Goal: Information Seeking & Learning: Learn about a topic

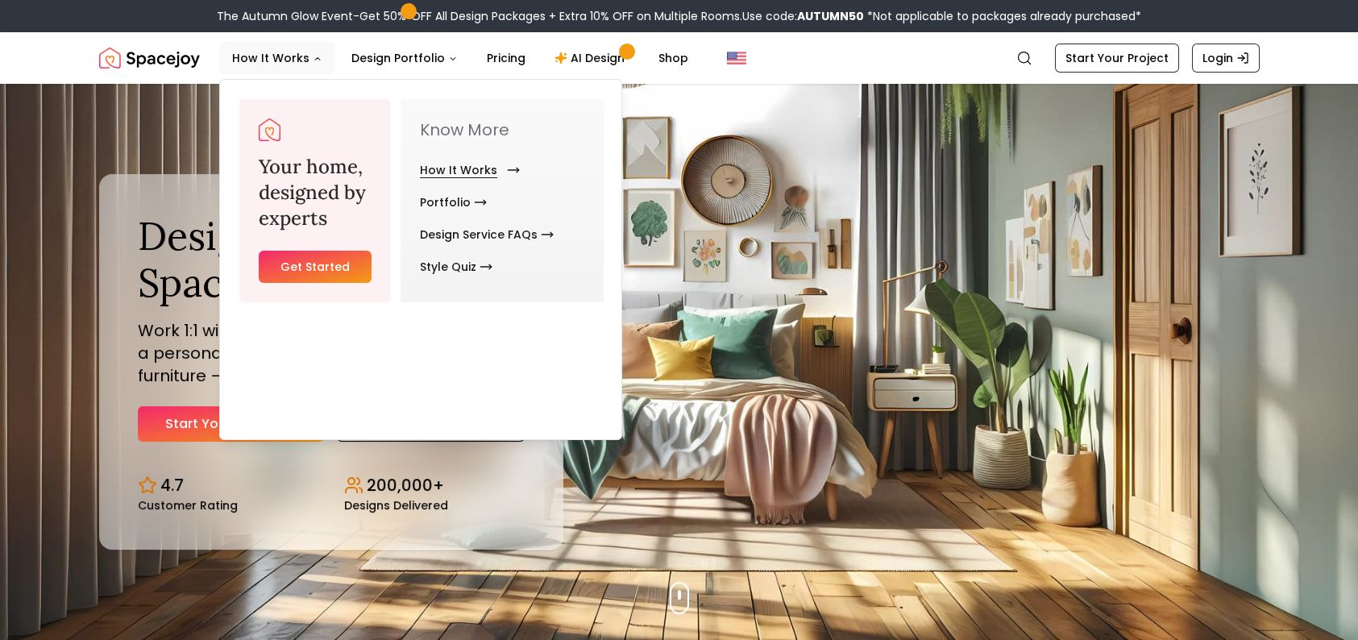
click at [477, 186] on link "How It Works" at bounding box center [466, 170] width 93 height 32
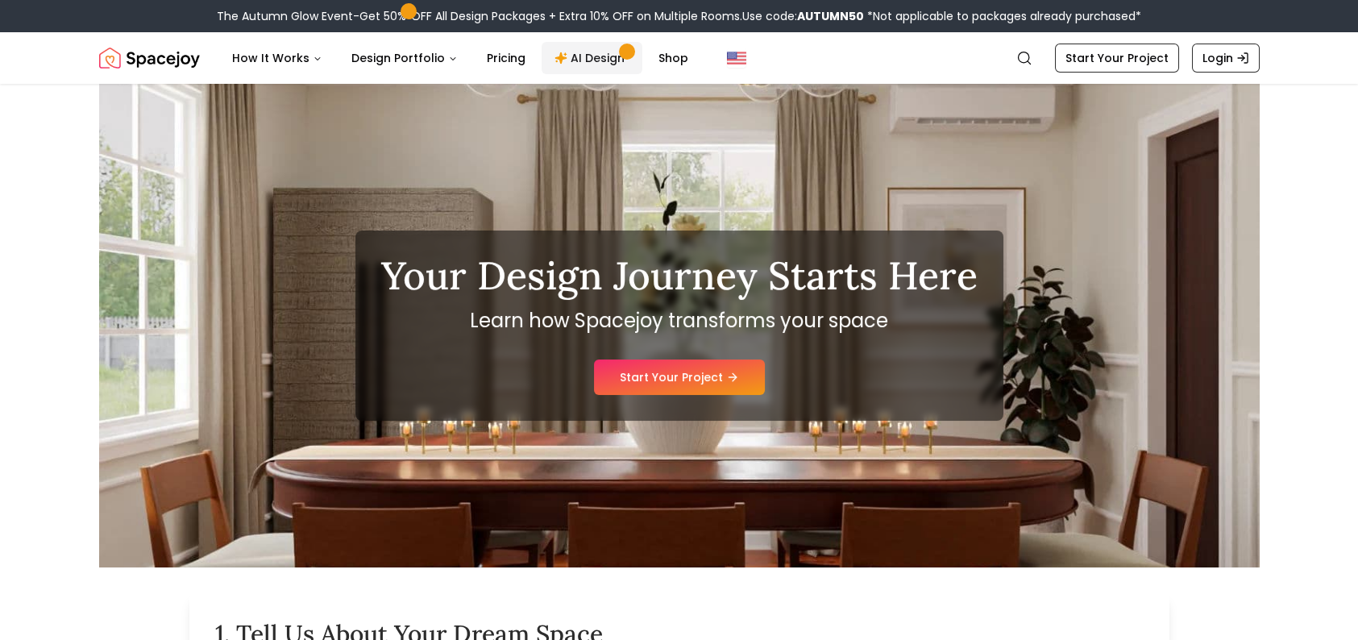
click at [642, 74] on link "AI Design" at bounding box center [591, 58] width 101 height 32
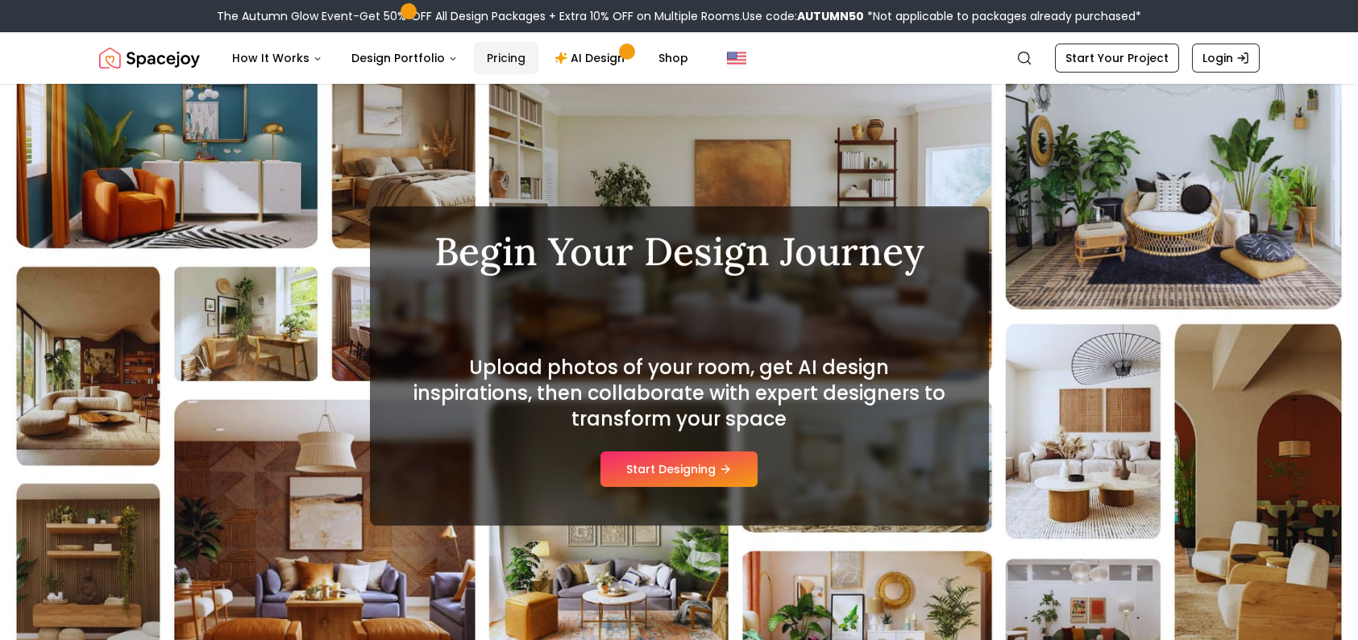
click at [538, 67] on link "Pricing" at bounding box center [506, 58] width 64 height 32
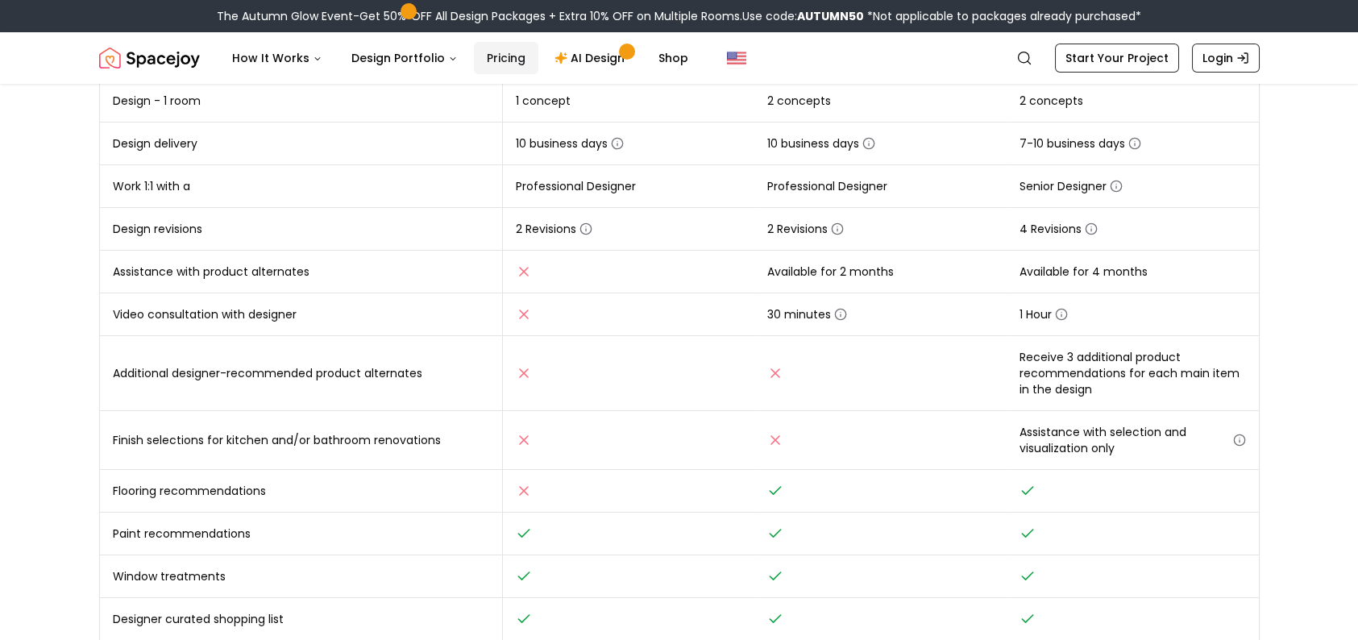
scroll to position [366, 0]
